Goal: Check status

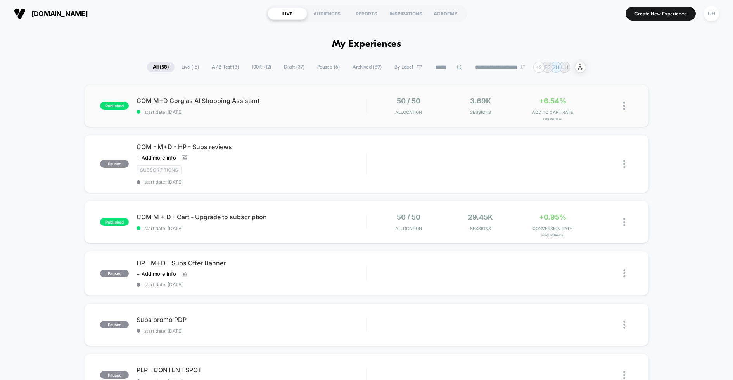
click at [347, 94] on div "published COM M+D Gorgias AI Shopping Assistant start date: [DATE] 50 / 50 Allo…" at bounding box center [366, 106] width 564 height 43
